Goal: Transaction & Acquisition: Purchase product/service

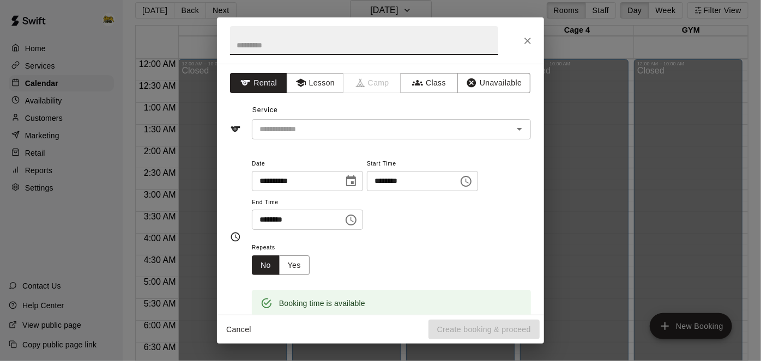
scroll to position [632, 0]
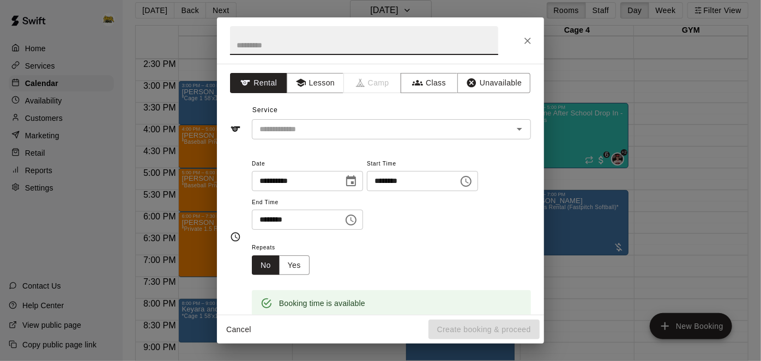
click at [244, 327] on button "Cancel" at bounding box center [238, 330] width 35 height 20
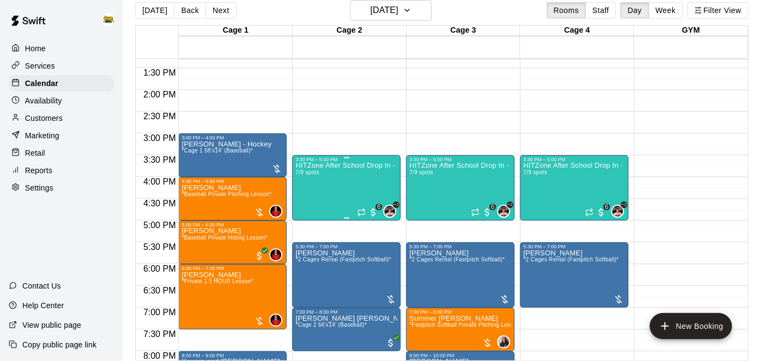
scroll to position [580, 0]
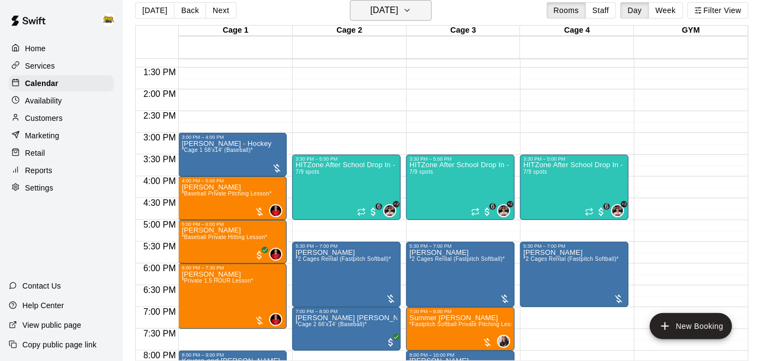
click at [409, 10] on icon "button" at bounding box center [407, 10] width 4 height 2
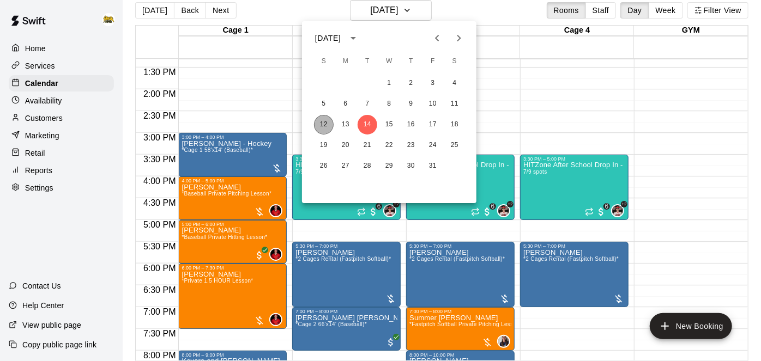
click at [321, 126] on button "12" at bounding box center [324, 125] width 20 height 20
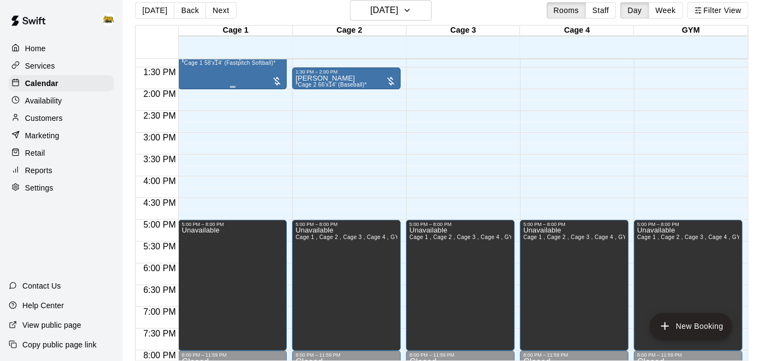
drag, startPoint x: 321, startPoint y: 126, endPoint x: 283, endPoint y: 70, distance: 67.5
click at [757, 180] on main "[DATE] Back [DATE][DATE] Rooms Staff Day Week Filter View Cage 1 12 Sun Cage 2 …" at bounding box center [442, 176] width 638 height 379
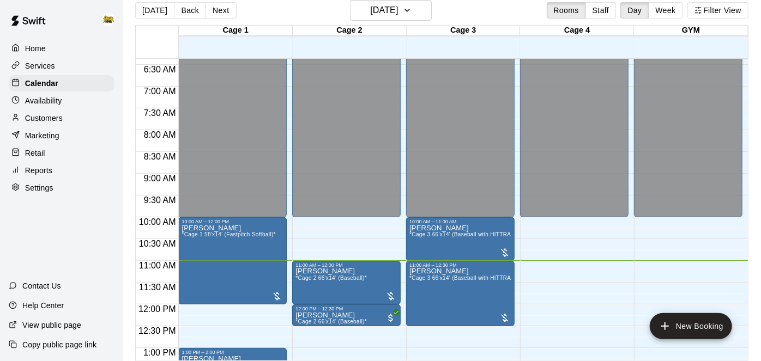
scroll to position [282, 0]
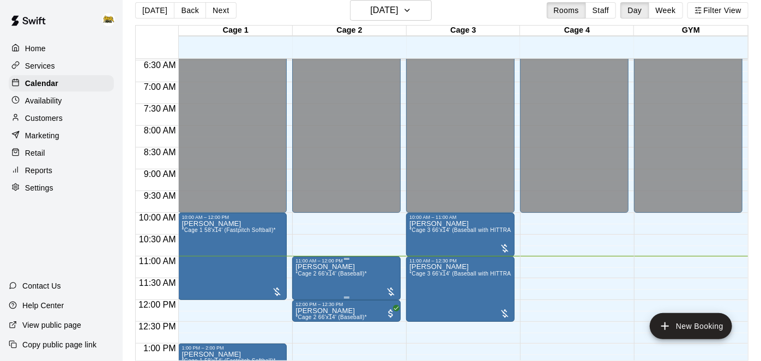
click at [360, 271] on span "*Cage 2 66'x14' (Baseball)*" at bounding box center [330, 274] width 71 height 6
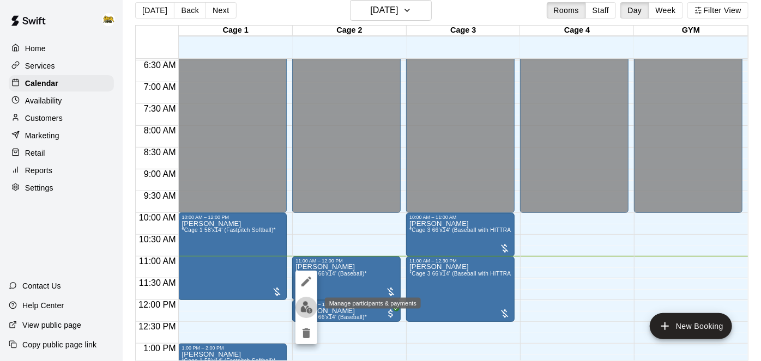
click at [306, 308] on img "edit" at bounding box center [306, 307] width 13 height 13
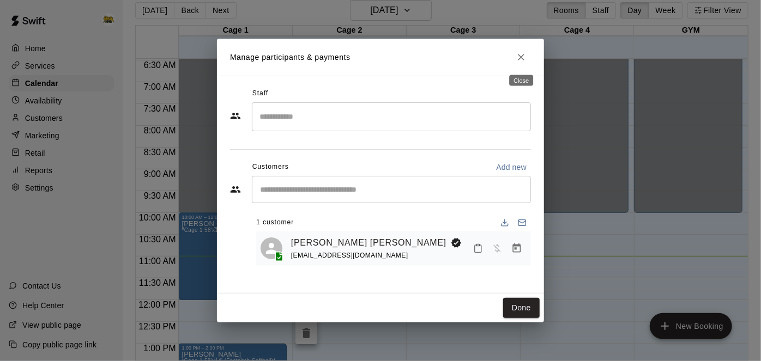
click at [525, 55] on icon "Close" at bounding box center [520, 57] width 11 height 11
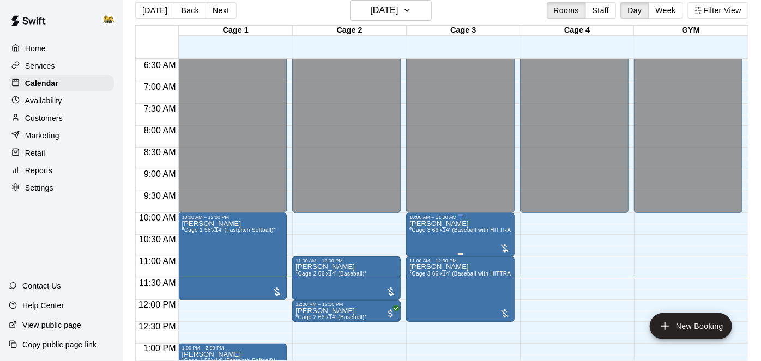
click at [459, 228] on span "*Cage 3 66'x14' (Baseball with HITTRAX)*" at bounding box center [464, 230] width 110 height 6
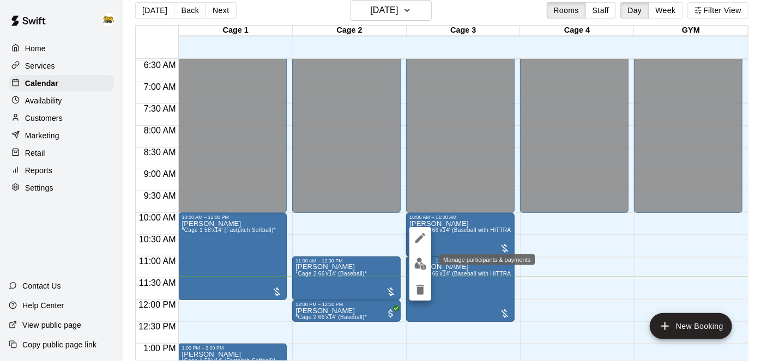
click at [420, 263] on img "edit" at bounding box center [420, 264] width 13 height 13
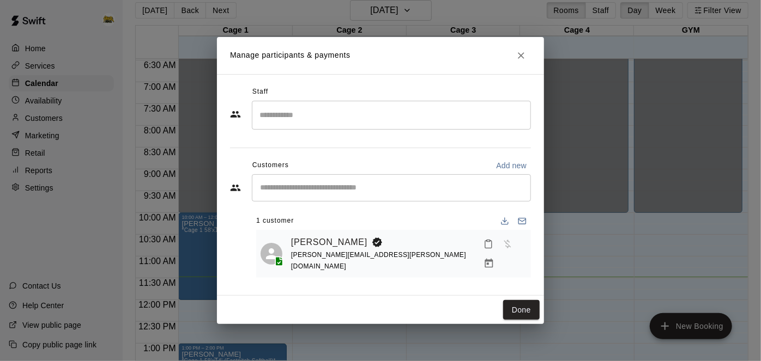
click at [483, 249] on icon "Mark attendance" at bounding box center [488, 244] width 10 height 10
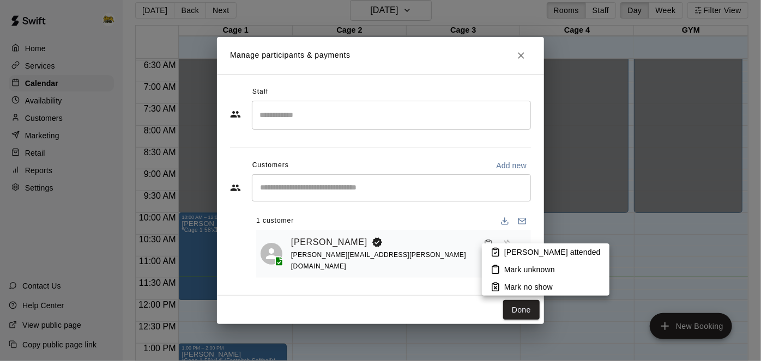
click at [517, 254] on p "[PERSON_NAME] attended" at bounding box center [552, 252] width 96 height 11
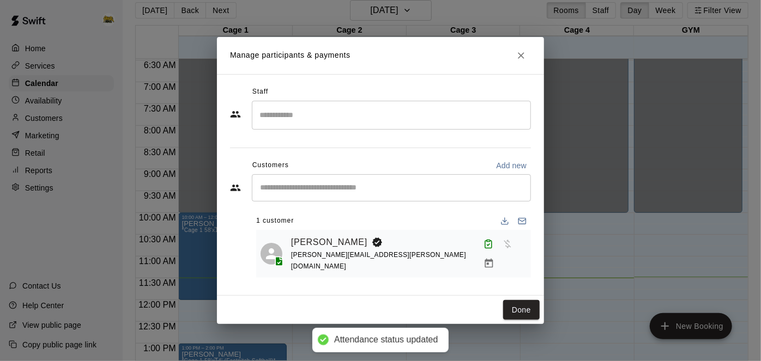
click at [493, 259] on icon "Manage bookings & payment" at bounding box center [489, 263] width 8 height 9
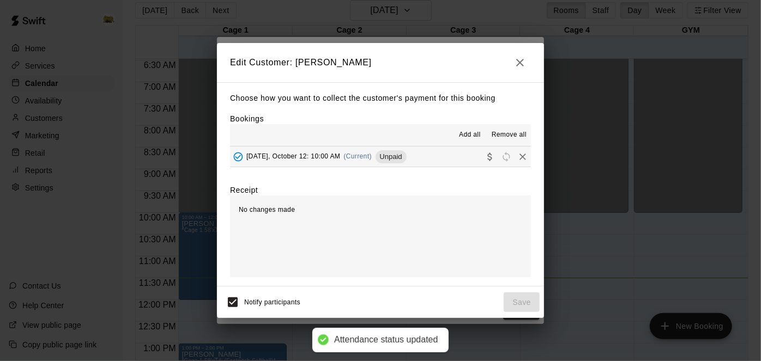
click at [435, 163] on button "[DATE], October 12: 10:00 AM (Current) Unpaid" at bounding box center [380, 157] width 301 height 20
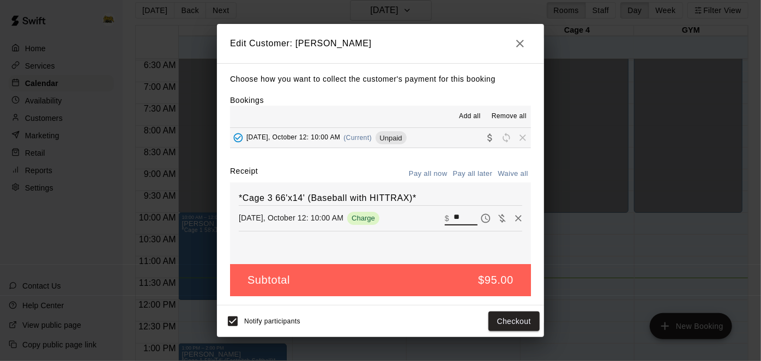
click at [465, 218] on input "**" at bounding box center [465, 218] width 24 height 14
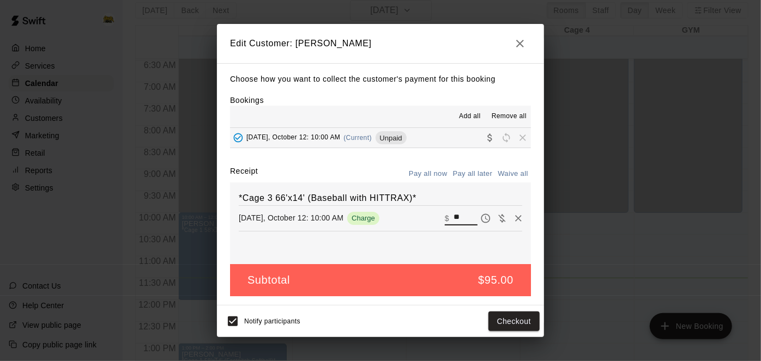
type input "*"
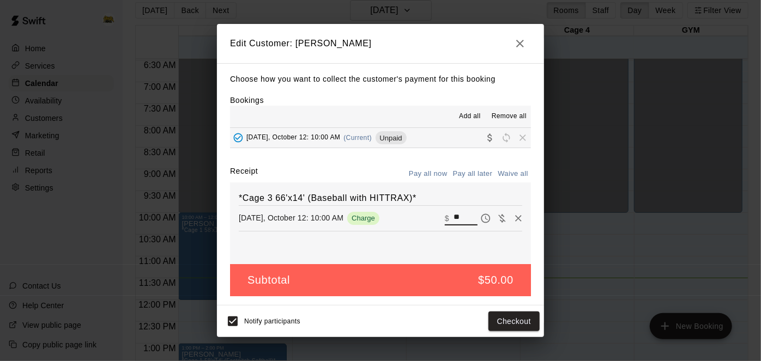
type input "**"
click at [497, 323] on button "Checkout" at bounding box center [513, 322] width 51 height 20
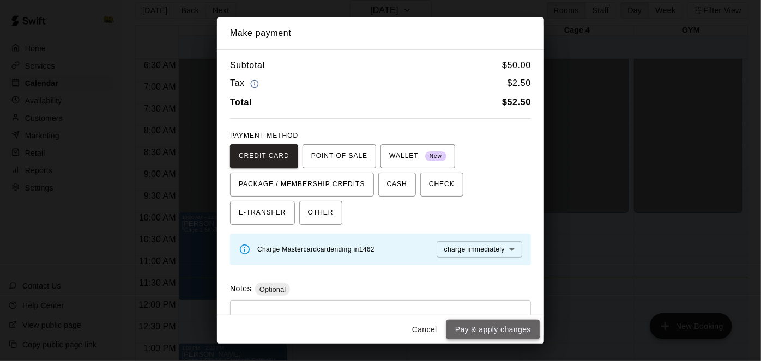
click at [493, 330] on button "Pay & apply changes" at bounding box center [492, 330] width 93 height 20
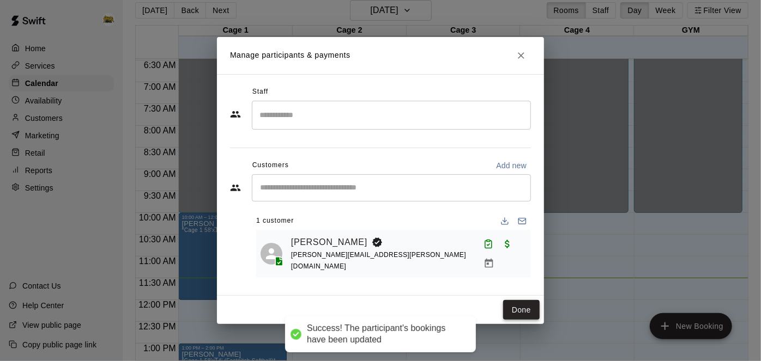
click at [524, 307] on button "Done" at bounding box center [521, 310] width 37 height 20
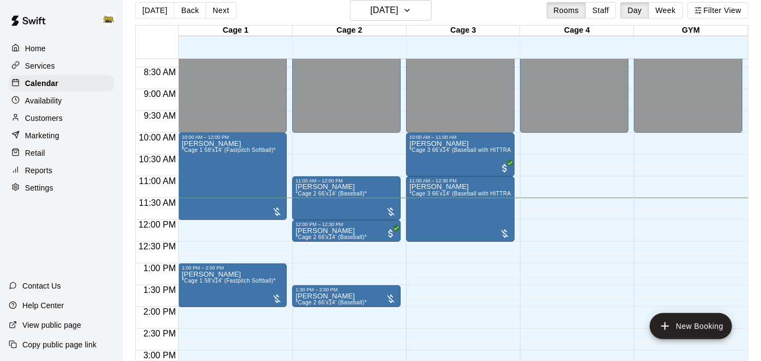
scroll to position [365, 0]
